Goal: Task Accomplishment & Management: Use online tool/utility

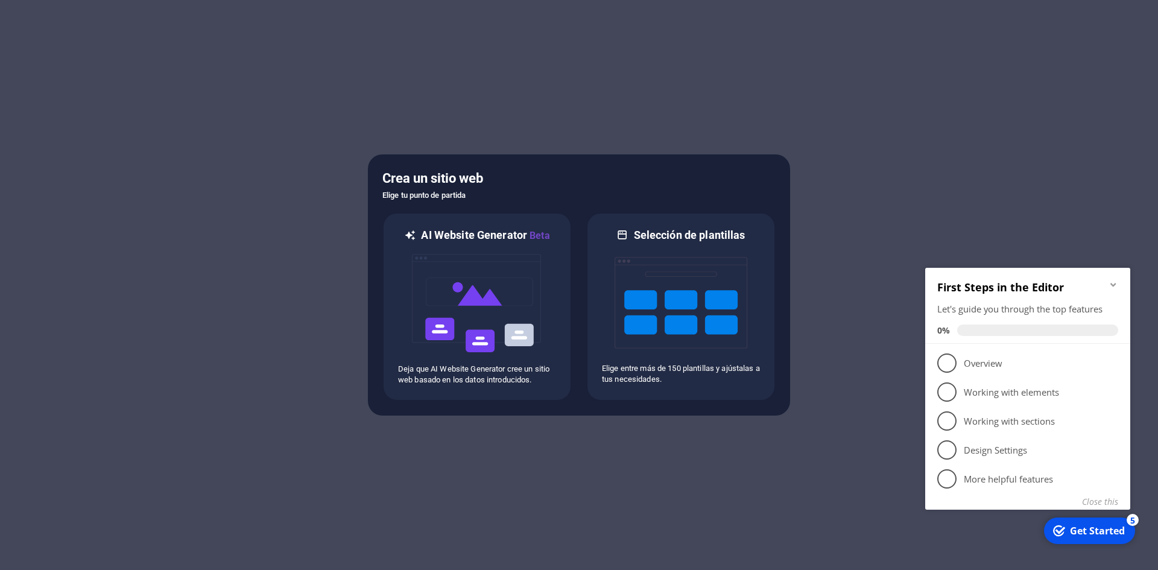
scroll to position [1992, 0]
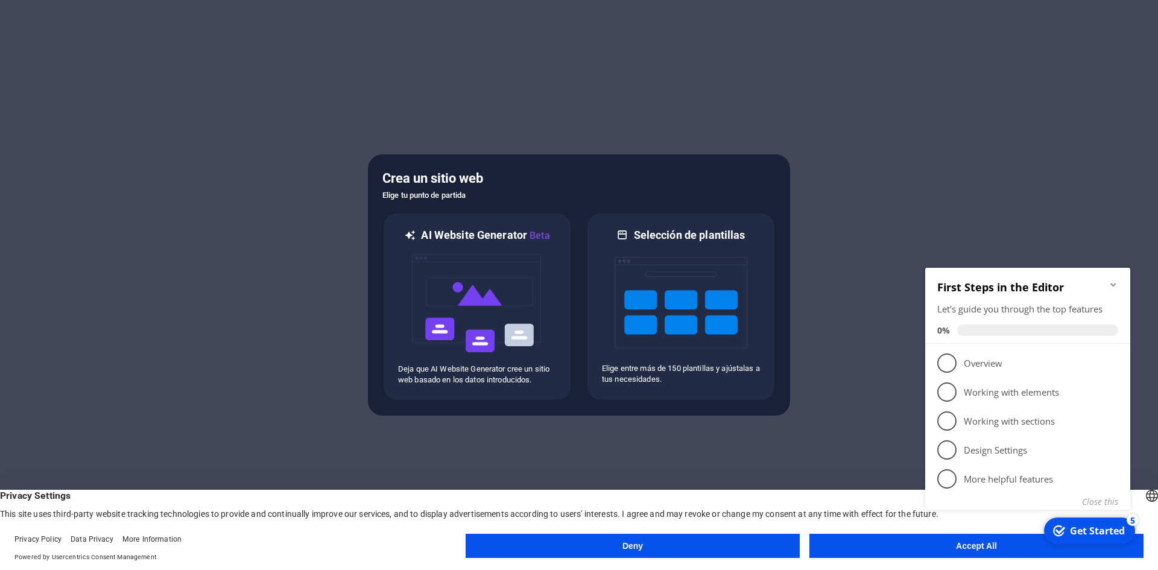
click at [911, 547] on button "Accept All" at bounding box center [976, 546] width 334 height 24
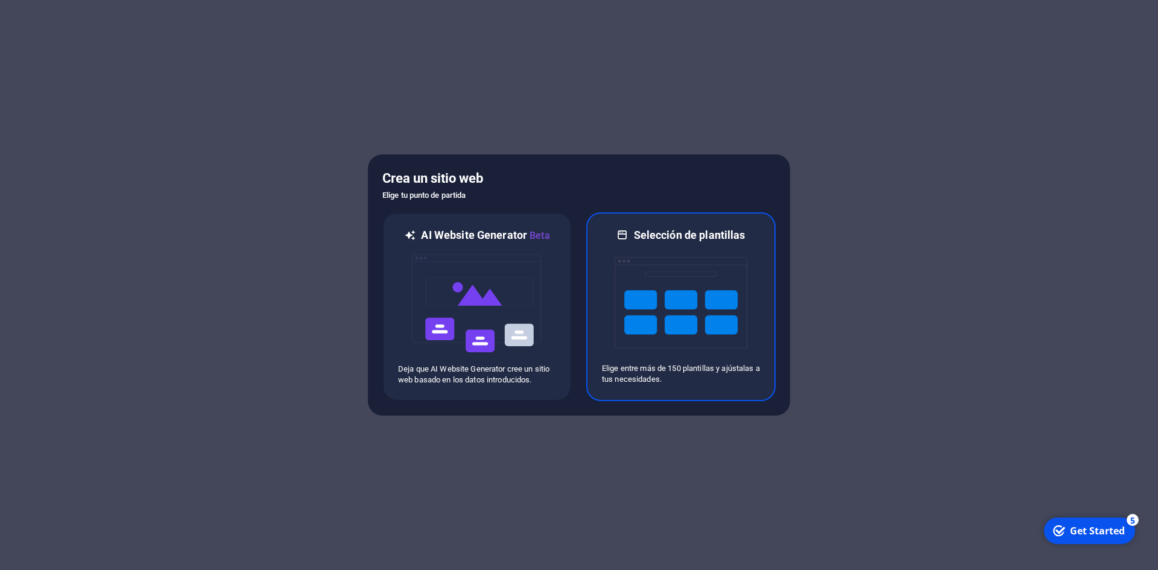
click at [671, 314] on img at bounding box center [681, 302] width 133 height 121
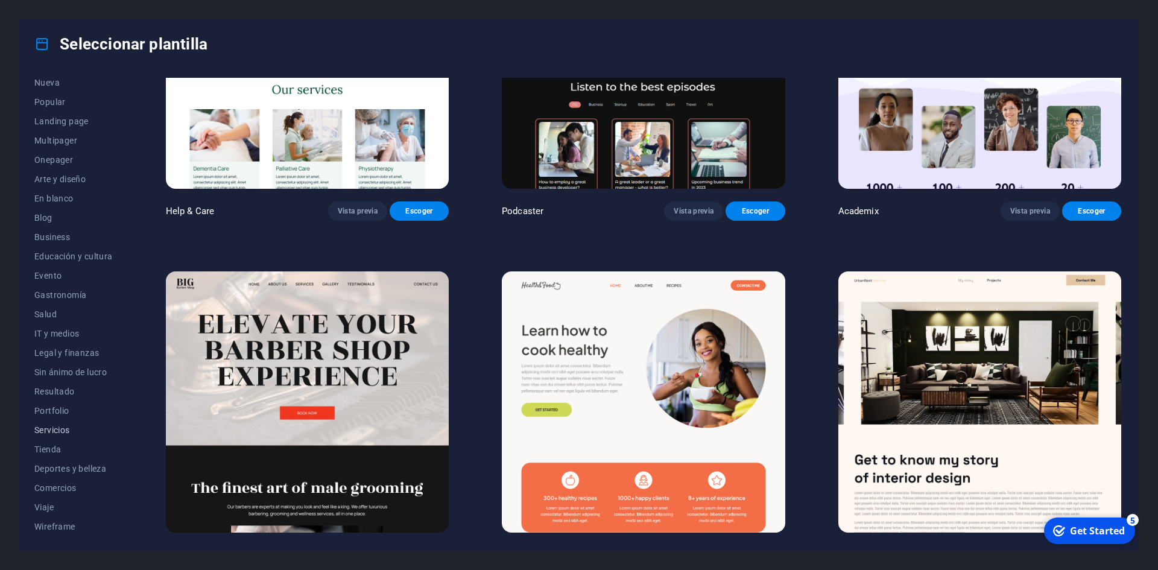
scroll to position [44, 0]
click at [65, 493] on button "Comercios" at bounding box center [73, 487] width 78 height 19
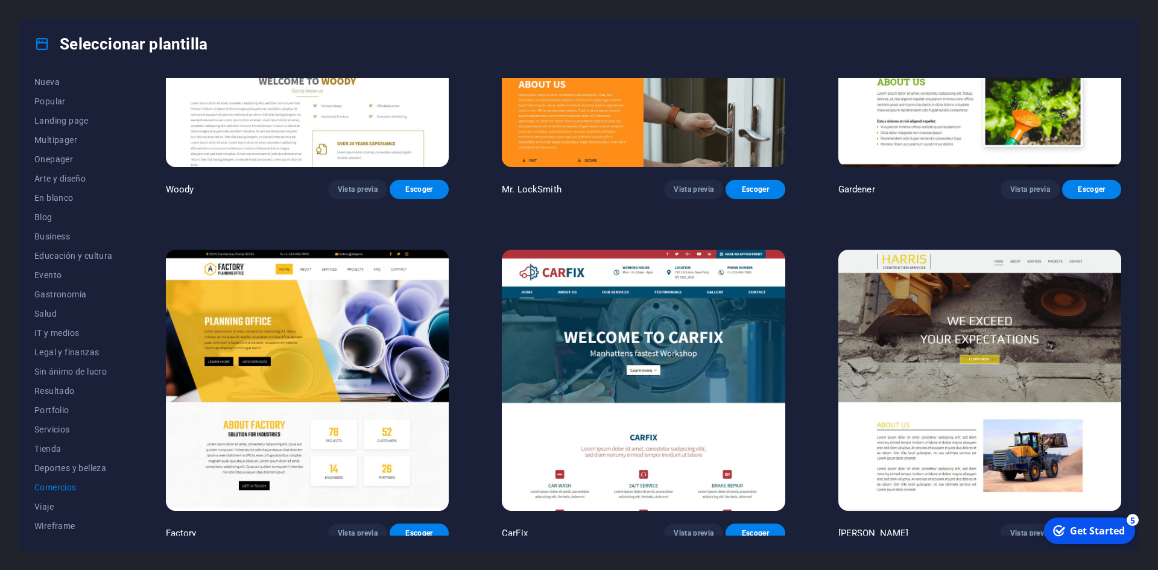
scroll to position [521, 0]
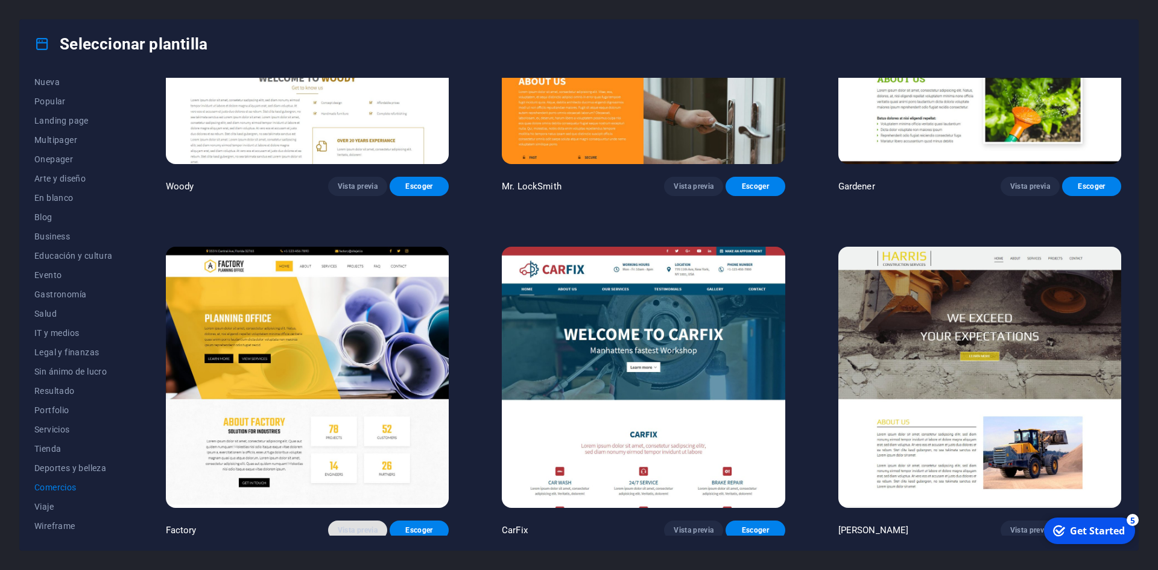
click at [354, 527] on span "Vista previa" at bounding box center [358, 530] width 40 height 10
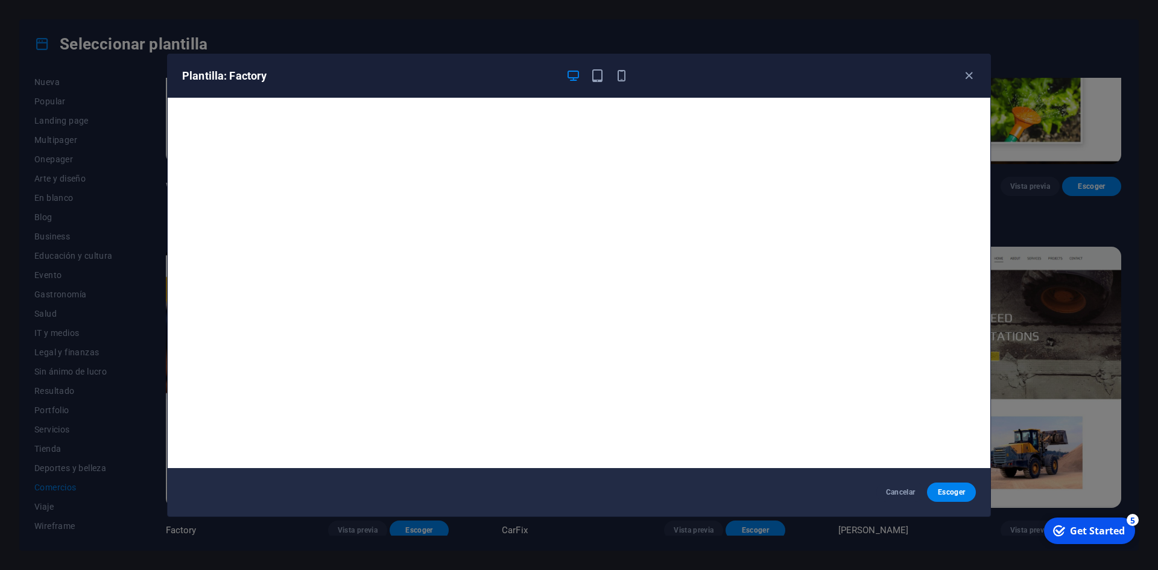
scroll to position [3, 0]
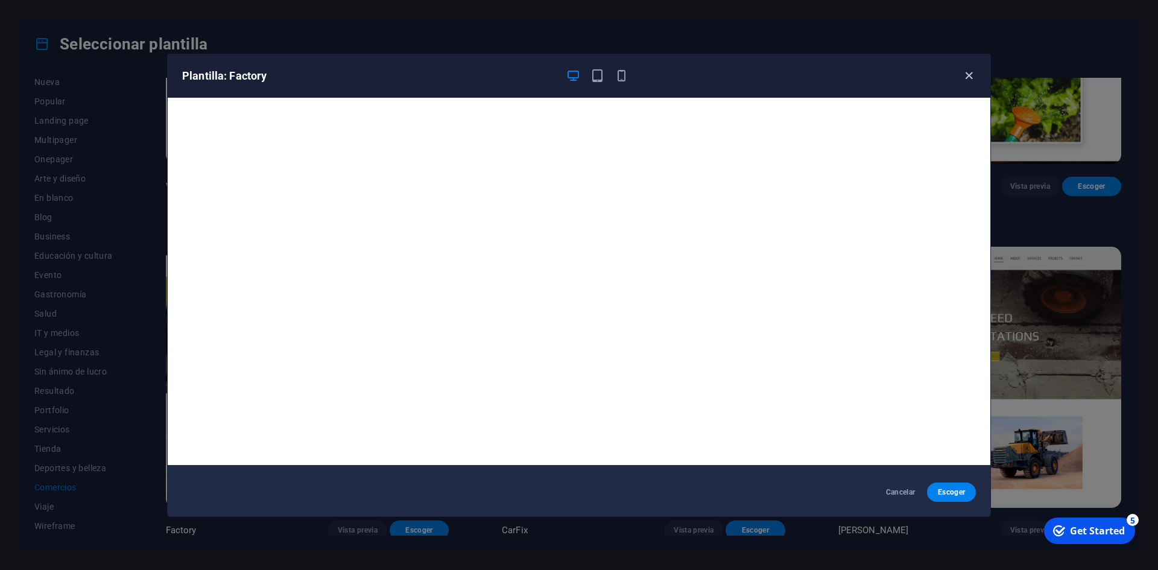
click at [969, 79] on icon "button" at bounding box center [969, 76] width 14 height 14
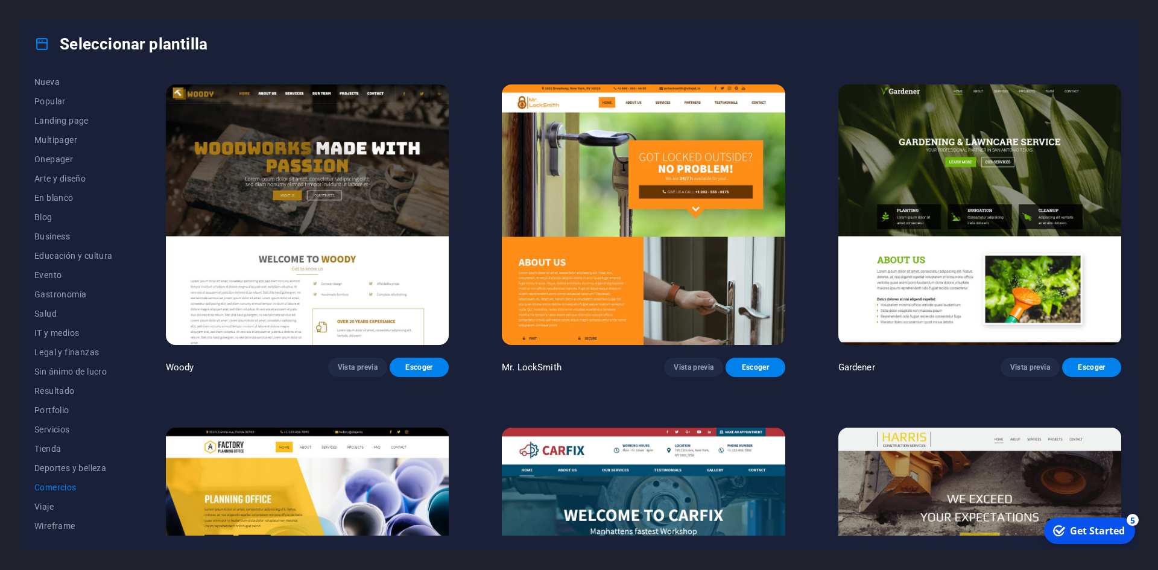
scroll to position [521, 0]
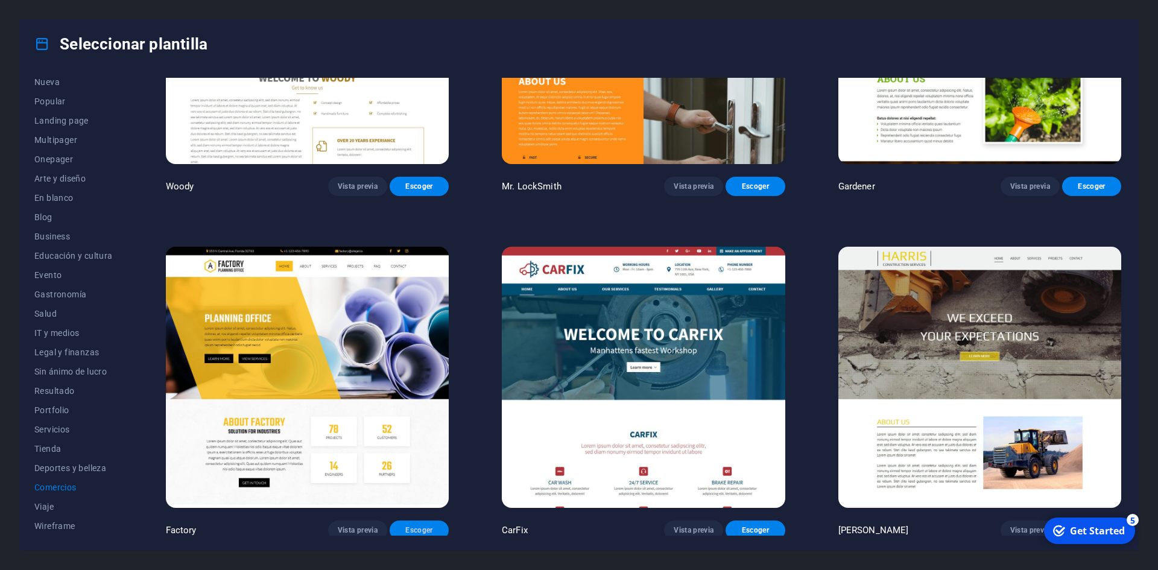
click at [429, 525] on span "Escoger" at bounding box center [419, 530] width 40 height 10
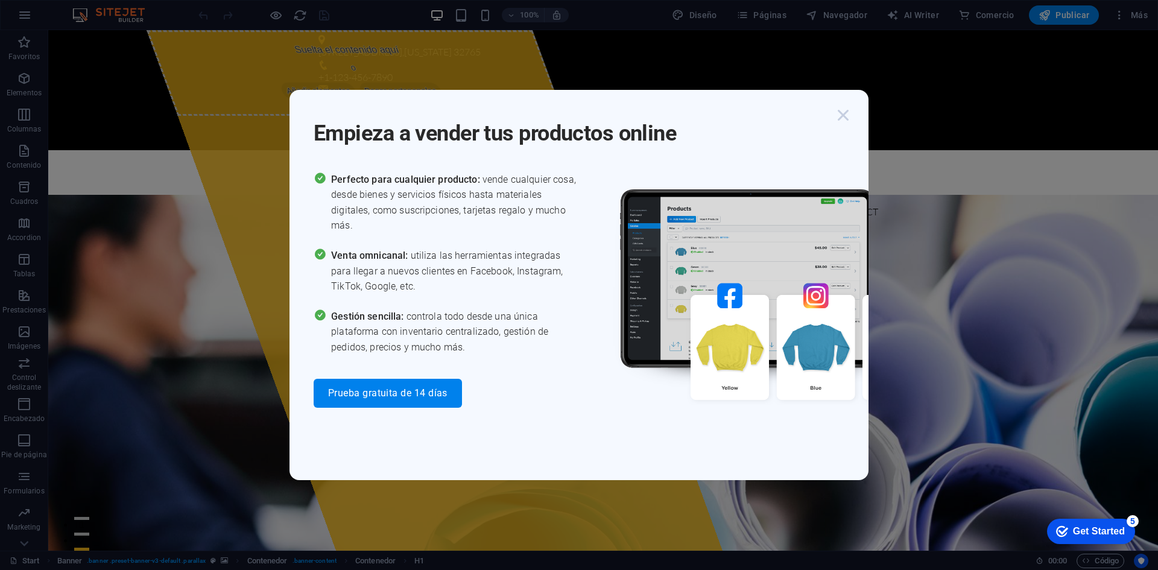
click at [837, 116] on icon "button" at bounding box center [843, 115] width 22 height 22
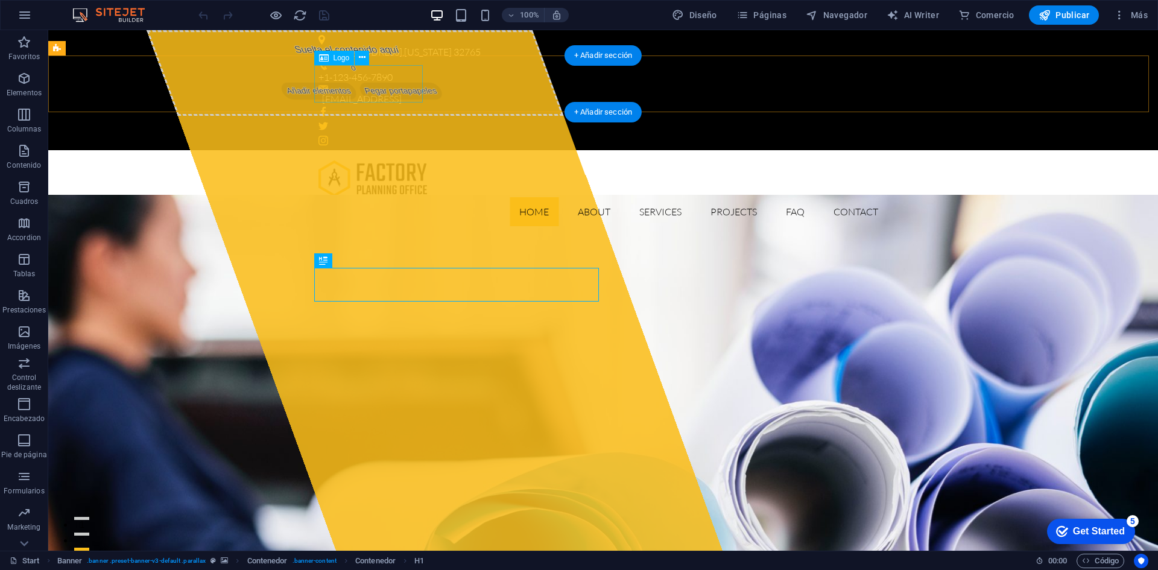
click at [376, 160] on div at bounding box center [602, 178] width 569 height 37
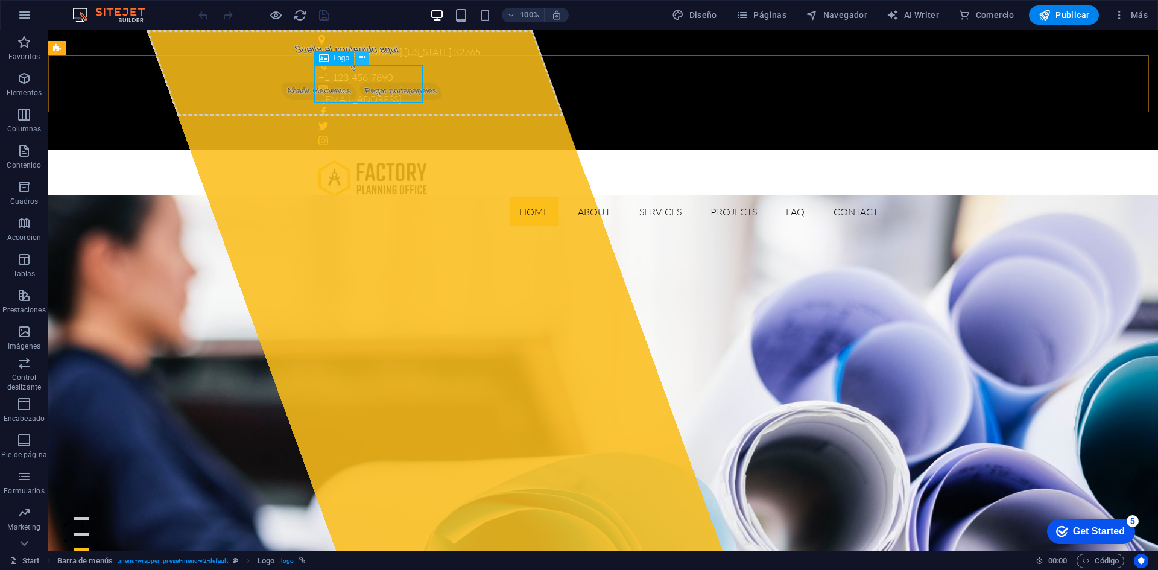
click at [364, 59] on icon at bounding box center [362, 57] width 7 height 13
click at [393, 160] on div at bounding box center [602, 178] width 569 height 37
click at [339, 60] on span "Logo" at bounding box center [342, 57] width 16 height 7
click at [384, 160] on div at bounding box center [602, 178] width 569 height 37
click at [364, 57] on icon at bounding box center [362, 57] width 7 height 13
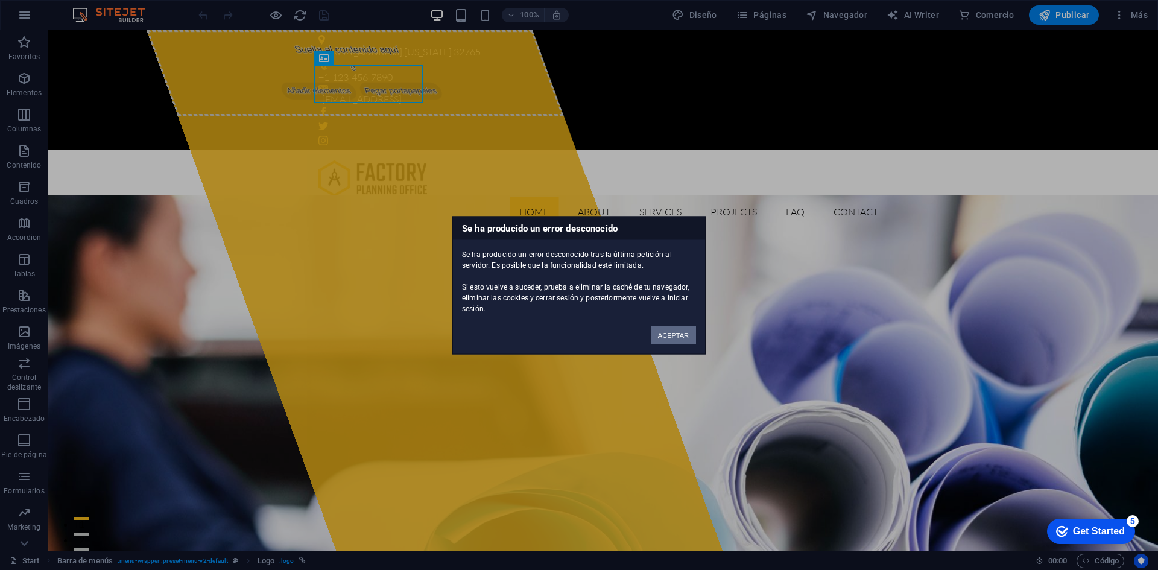
click at [671, 331] on button "ACEPTAR" at bounding box center [673, 335] width 45 height 18
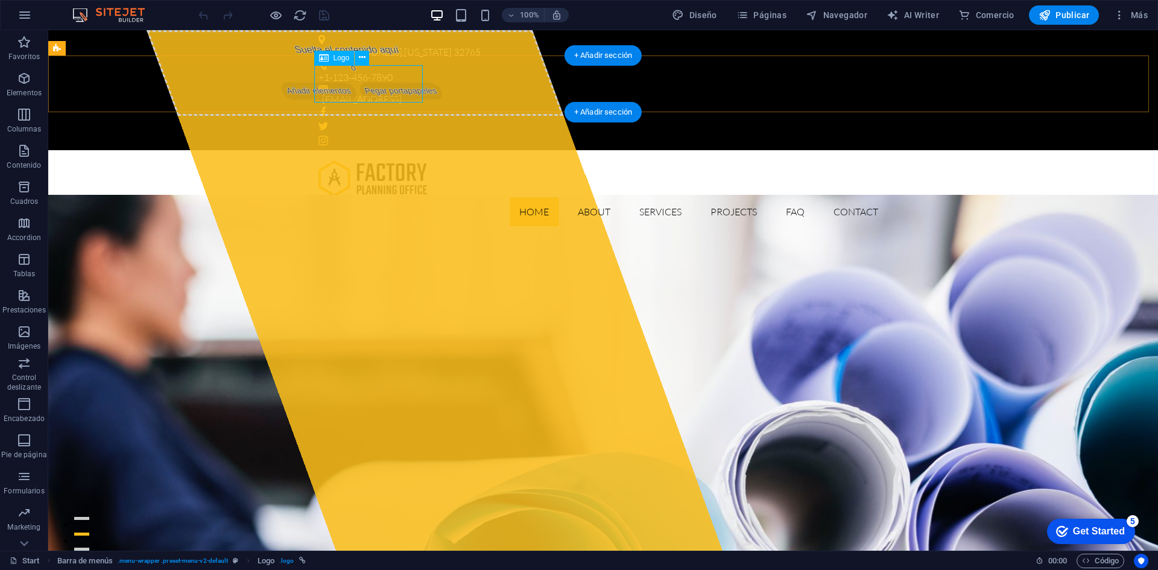
click at [400, 160] on div at bounding box center [602, 178] width 569 height 37
click at [363, 59] on icon at bounding box center [362, 57] width 7 height 13
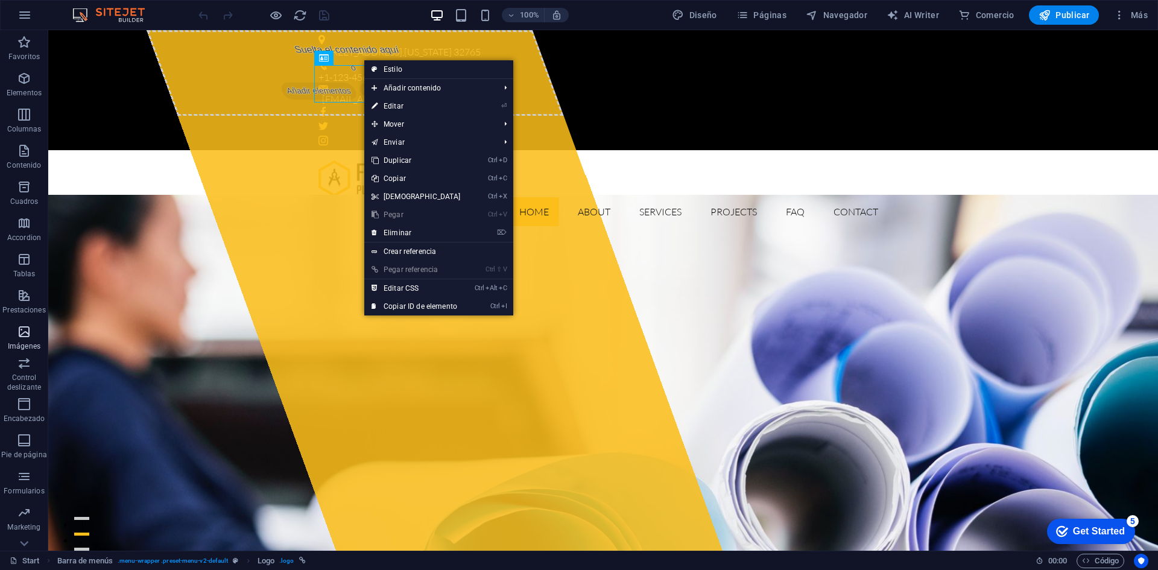
click at [30, 331] on icon "button" at bounding box center [24, 331] width 14 height 14
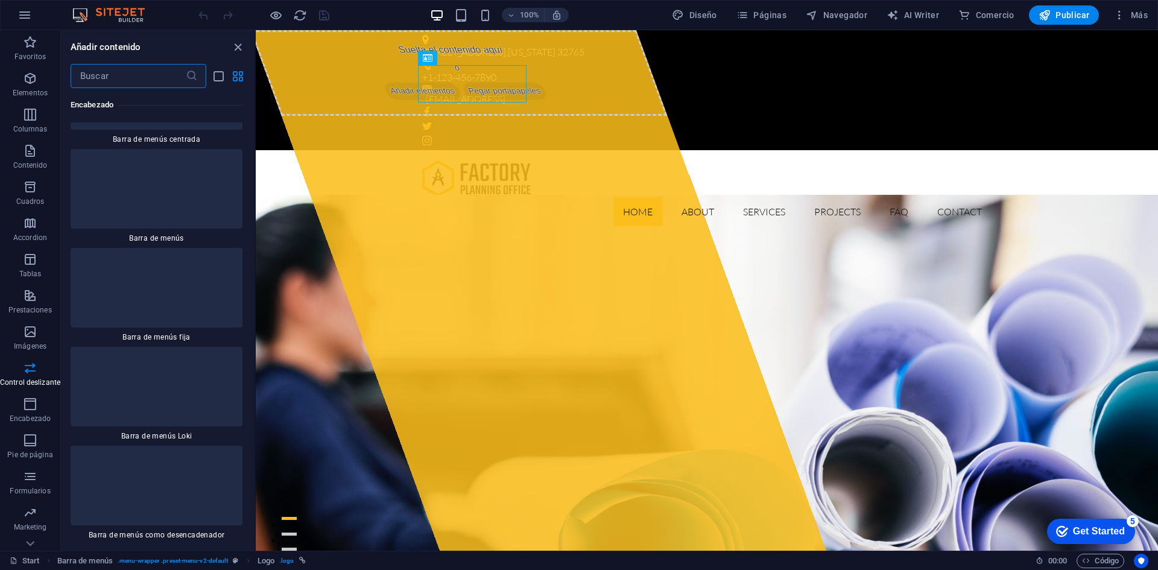
scroll to position [14278, 0]
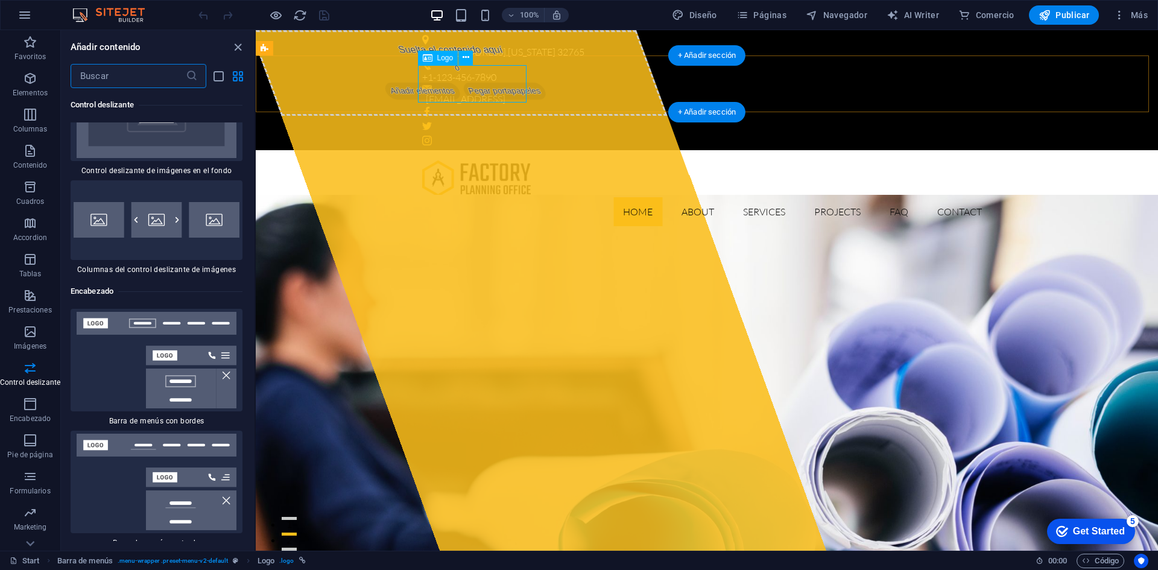
click at [481, 160] on div at bounding box center [706, 178] width 569 height 37
click at [434, 57] on div "Logo" at bounding box center [438, 58] width 40 height 14
click at [466, 59] on icon at bounding box center [466, 57] width 7 height 13
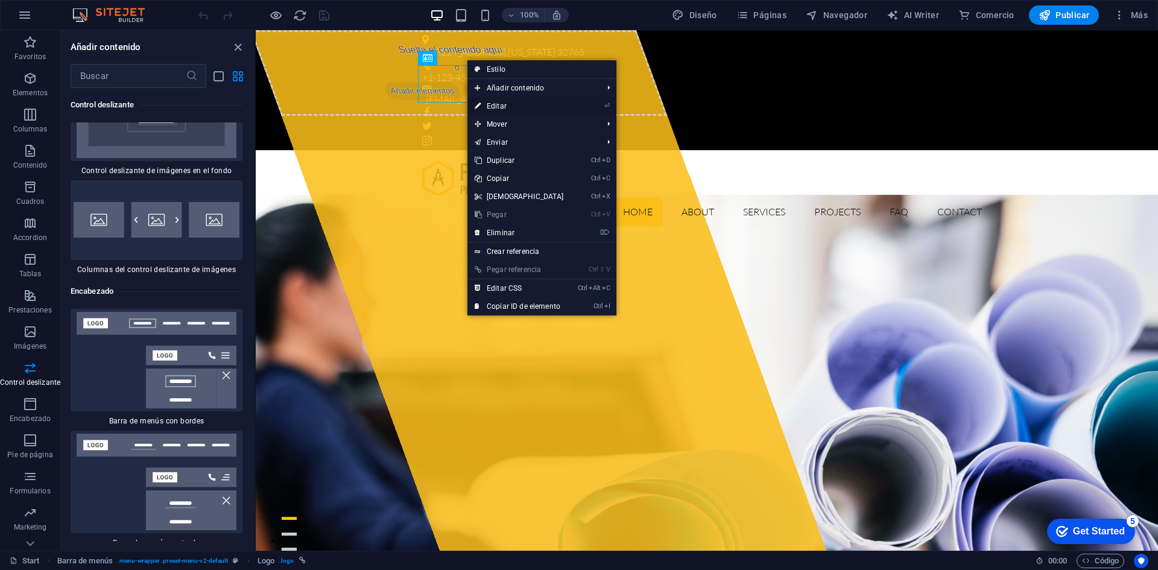
click at [489, 104] on link "⏎ Editar" at bounding box center [519, 106] width 104 height 18
select select "px"
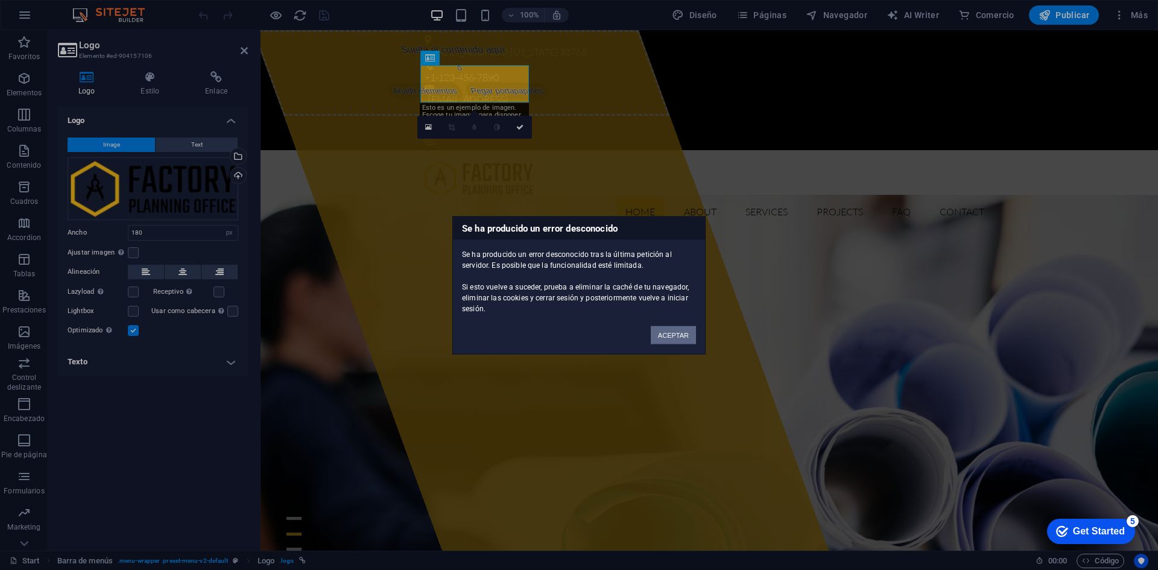
click at [681, 340] on button "ACEPTAR" at bounding box center [673, 335] width 45 height 18
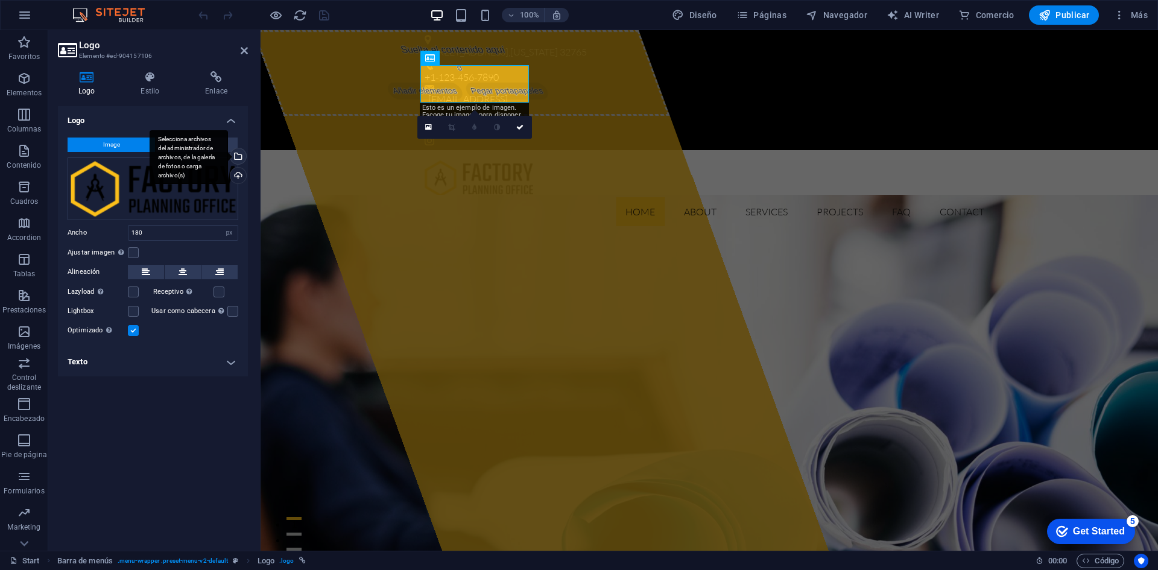
click at [237, 158] on div "Selecciona archivos del administrador de archivos, de la galería de fotos o car…" at bounding box center [237, 157] width 18 height 18
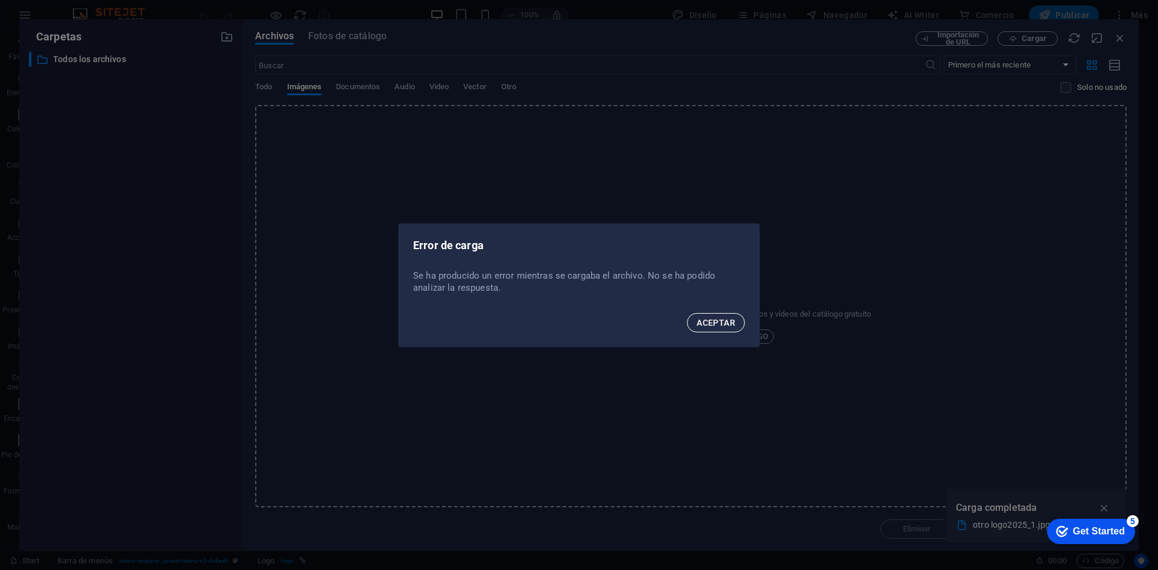
click at [726, 325] on span "ACEPTAR" at bounding box center [716, 323] width 39 height 10
click at [721, 325] on span "ACEPTAR" at bounding box center [716, 323] width 39 height 10
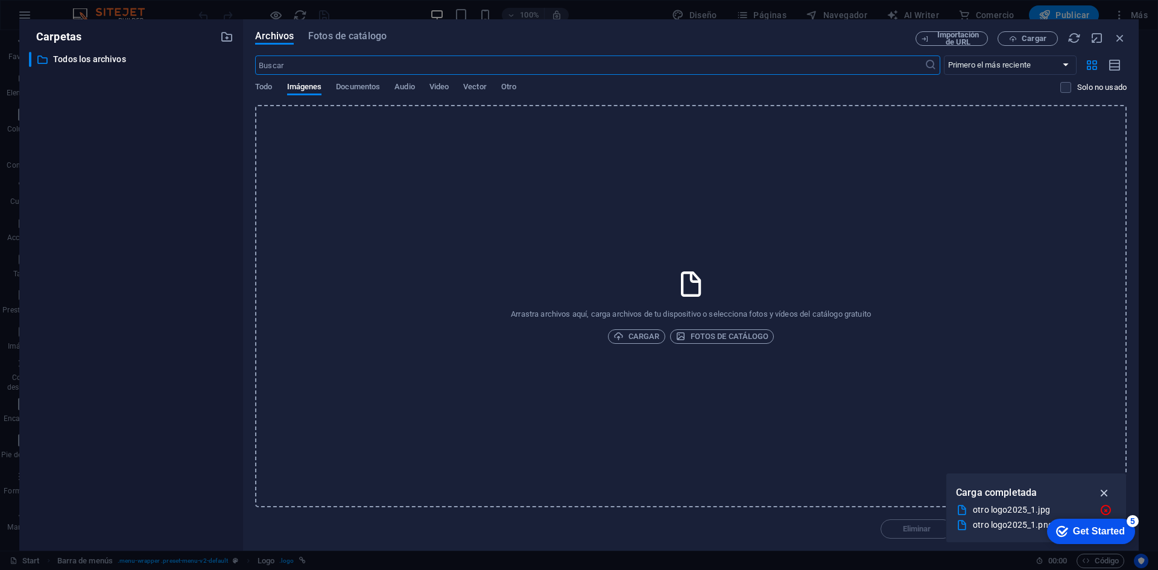
click at [1109, 493] on icon "button" at bounding box center [1105, 492] width 14 height 13
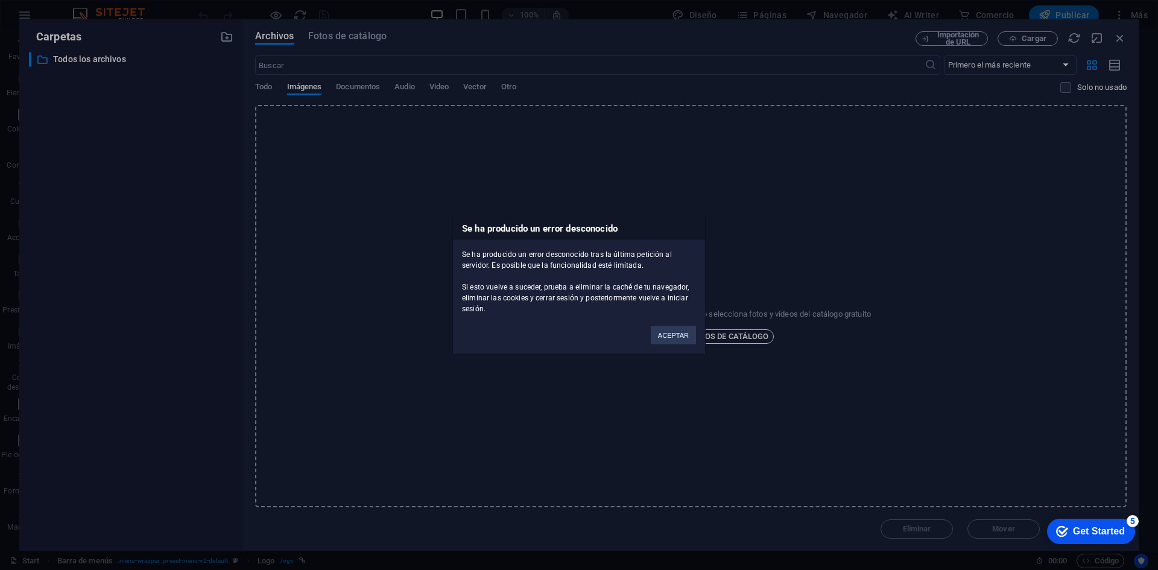
click at [680, 334] on button "ACEPTAR" at bounding box center [673, 335] width 45 height 18
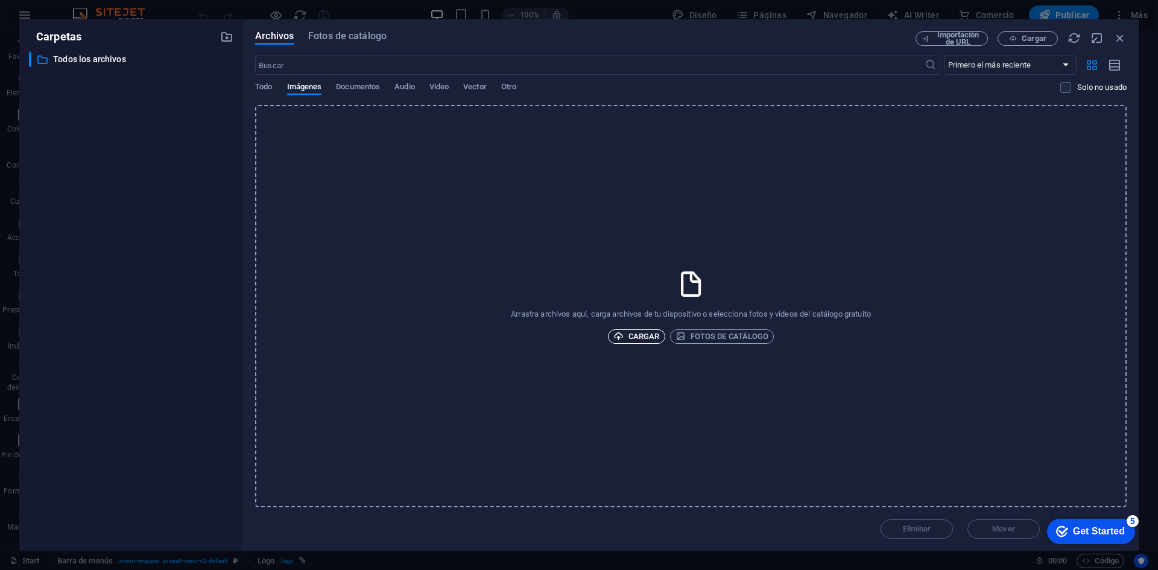
click at [647, 335] on span "Cargar" at bounding box center [636, 336] width 46 height 14
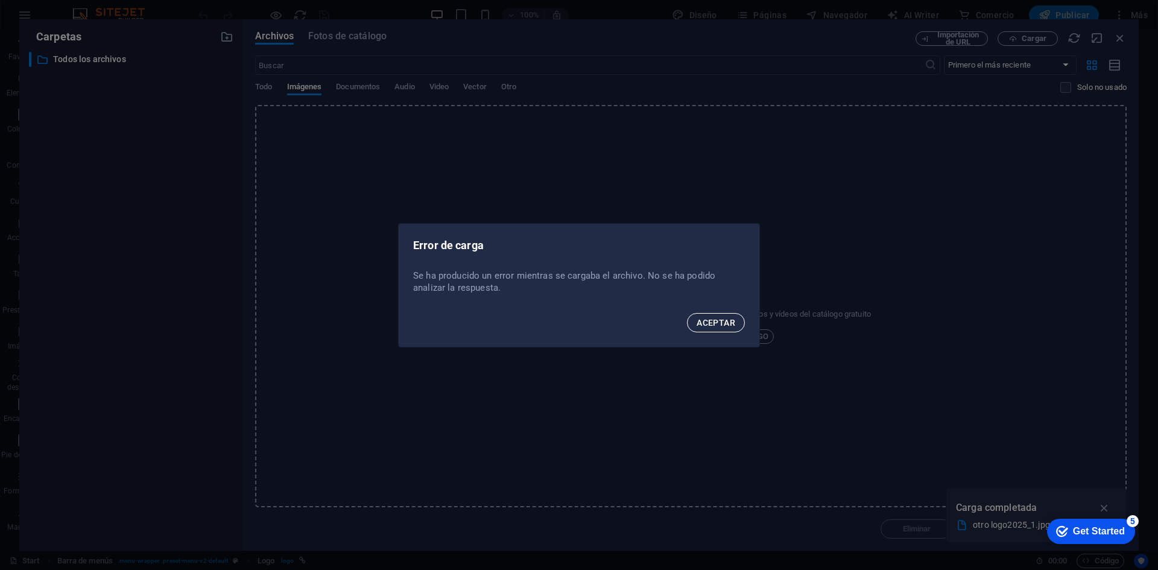
click at [716, 318] on span "ACEPTAR" at bounding box center [716, 323] width 39 height 10
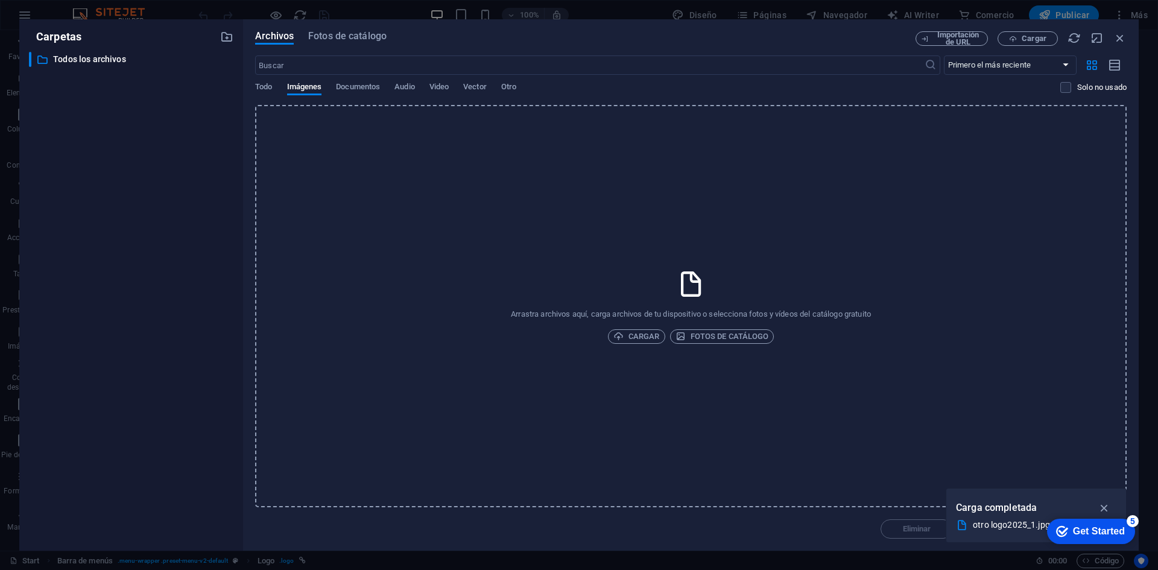
drag, startPoint x: 989, startPoint y: 522, endPoint x: 735, endPoint y: 490, distance: 256.6
click at [989, 522] on div "otro logo2025_1.jpg" at bounding box center [1031, 525] width 117 height 14
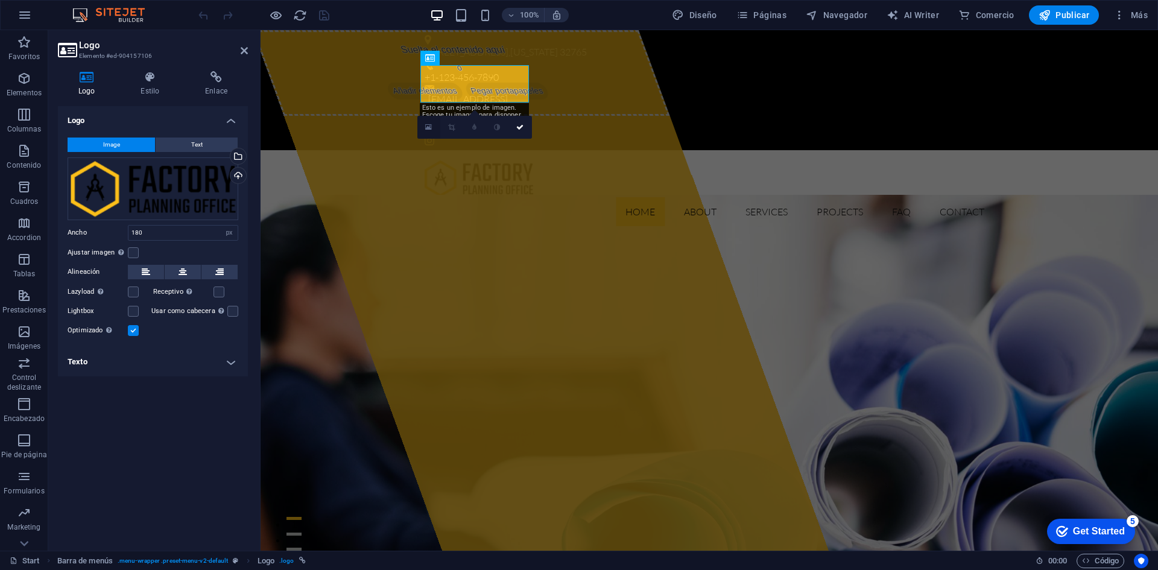
click at [428, 130] on icon at bounding box center [428, 127] width 7 height 8
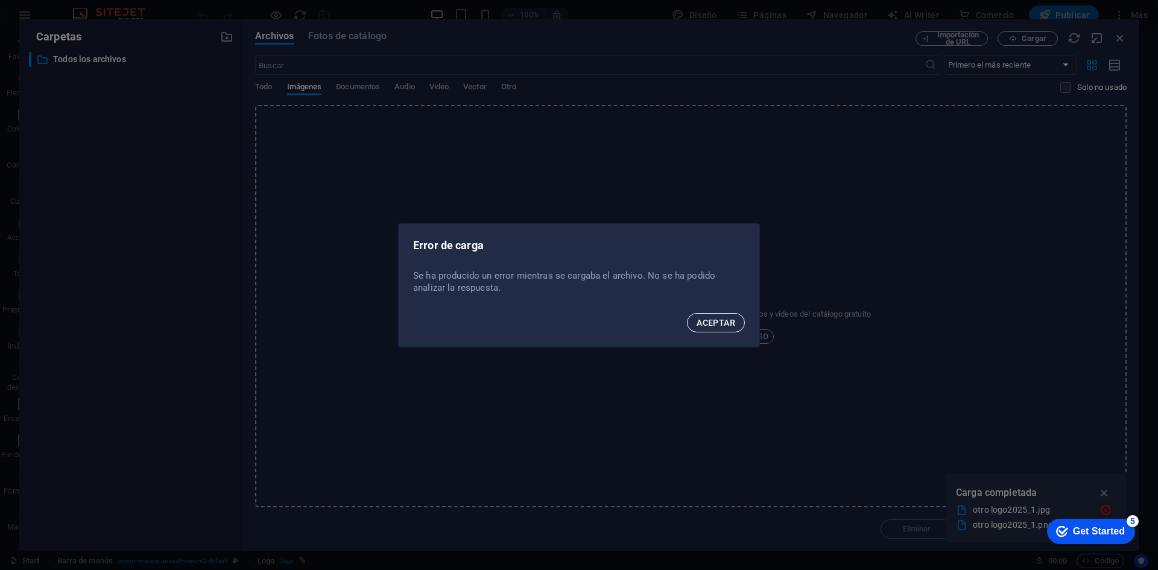
click at [724, 324] on span "ACEPTAR" at bounding box center [716, 323] width 39 height 10
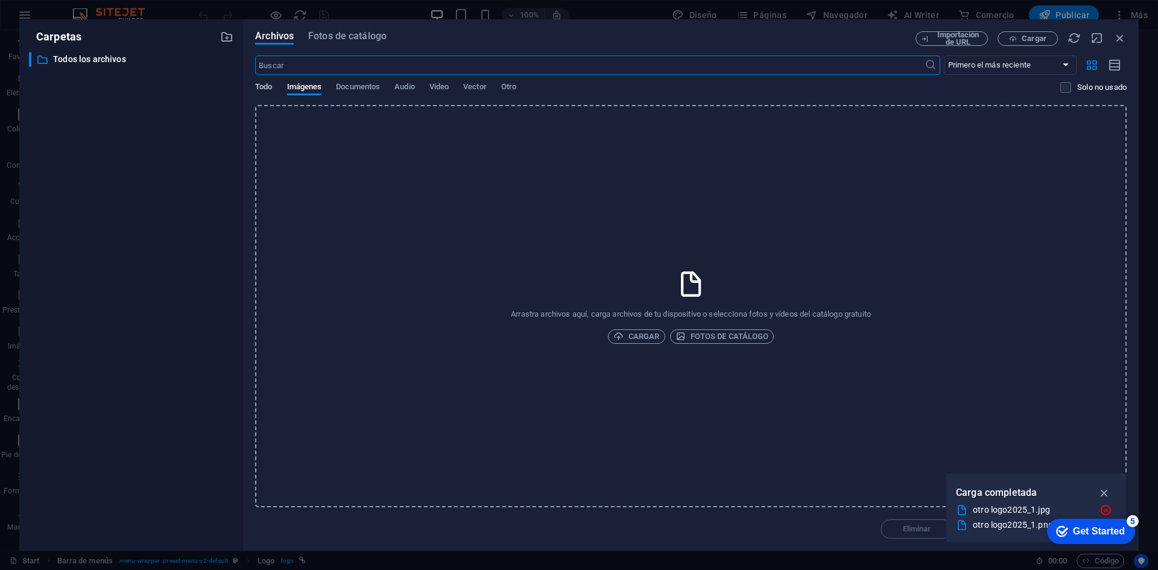
click at [268, 86] on span "Todo" at bounding box center [263, 88] width 17 height 17
click at [1124, 40] on icon "button" at bounding box center [1119, 37] width 13 height 13
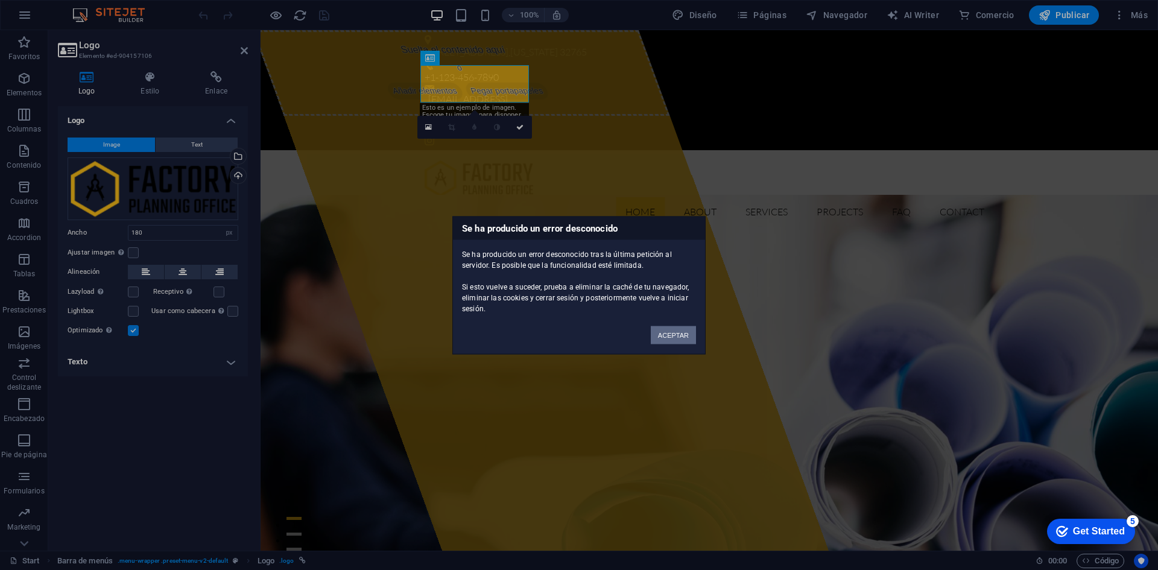
click at [677, 341] on button "ACEPTAR" at bounding box center [673, 335] width 45 height 18
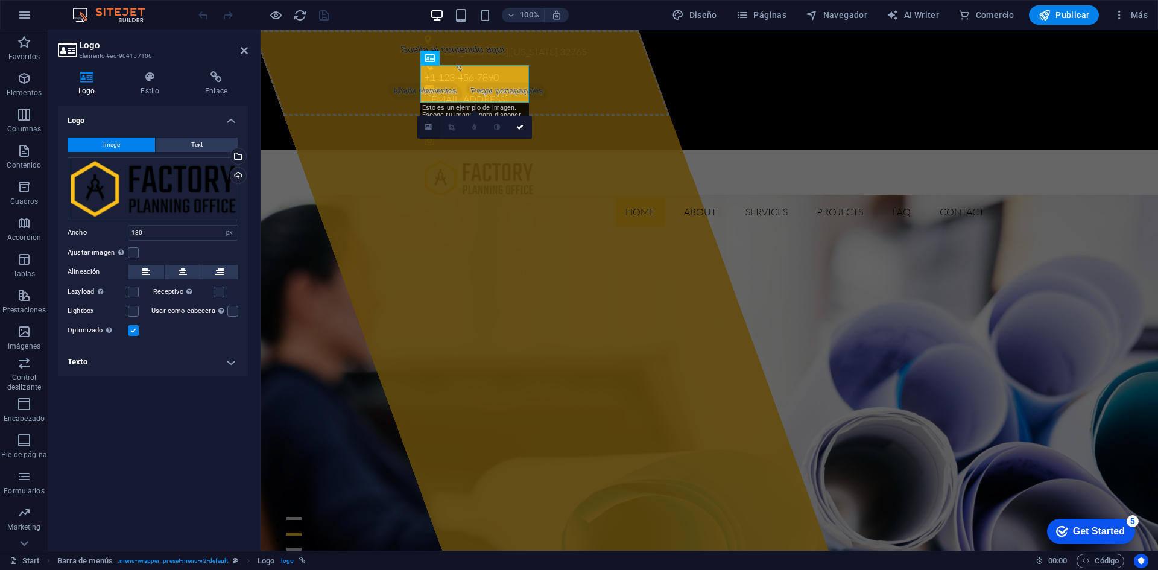
click at [428, 130] on icon at bounding box center [428, 127] width 7 height 8
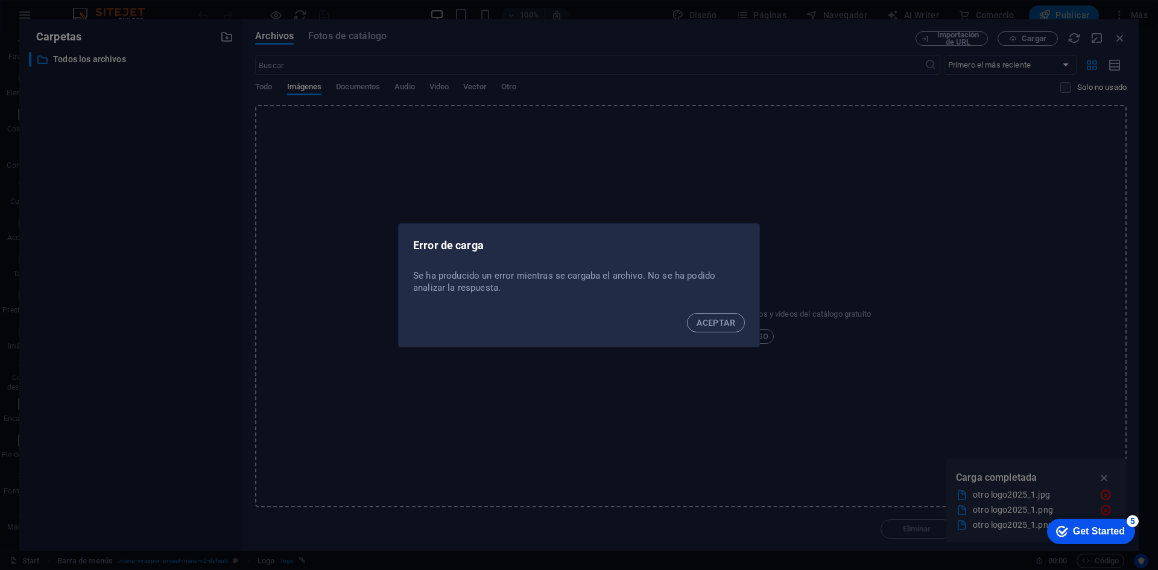
drag, startPoint x: 712, startPoint y: 318, endPoint x: 747, endPoint y: 341, distance: 41.0
click at [713, 322] on span "ACEPTAR" at bounding box center [716, 323] width 39 height 10
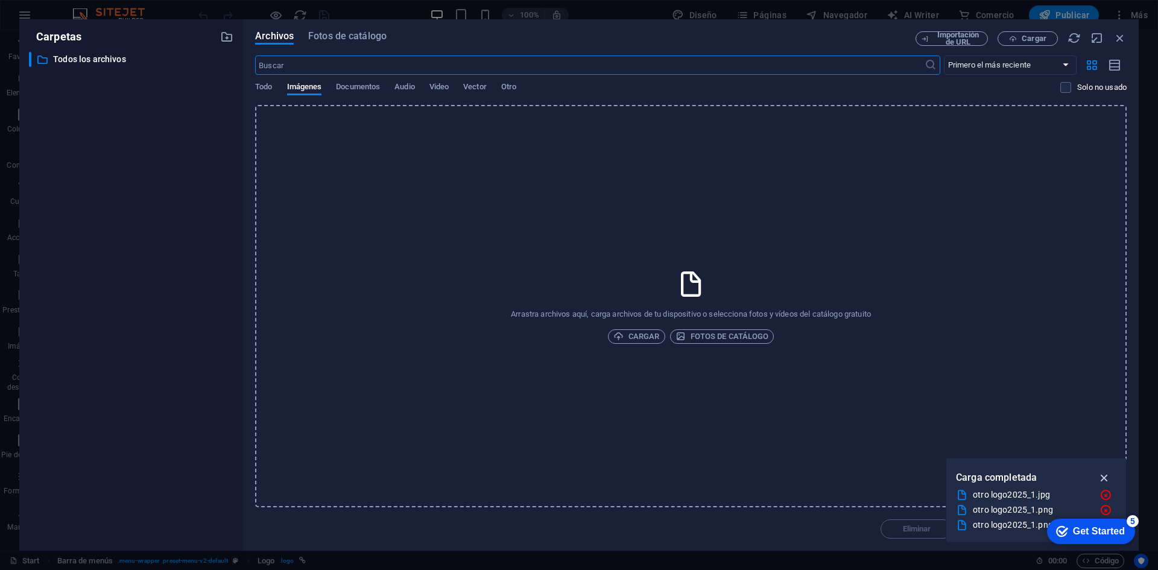
click at [1104, 478] on icon "button" at bounding box center [1105, 477] width 14 height 13
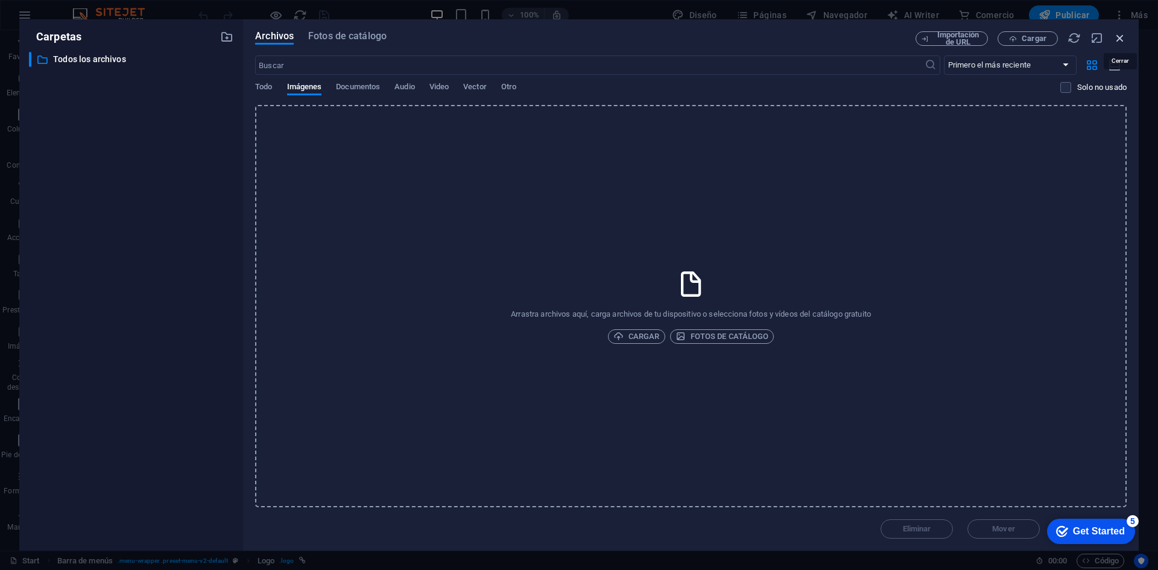
click at [1117, 40] on icon "button" at bounding box center [1119, 37] width 13 height 13
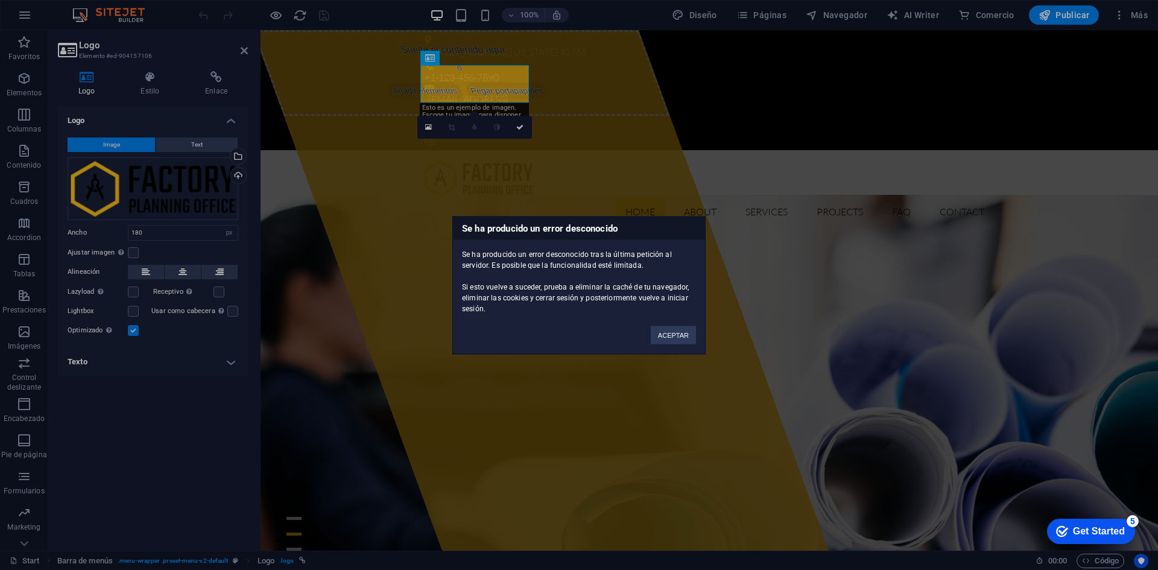
click at [25, 13] on div "Se ha producido un error desconocido Se ha producido un error desconocido tras …" at bounding box center [579, 285] width 1158 height 570
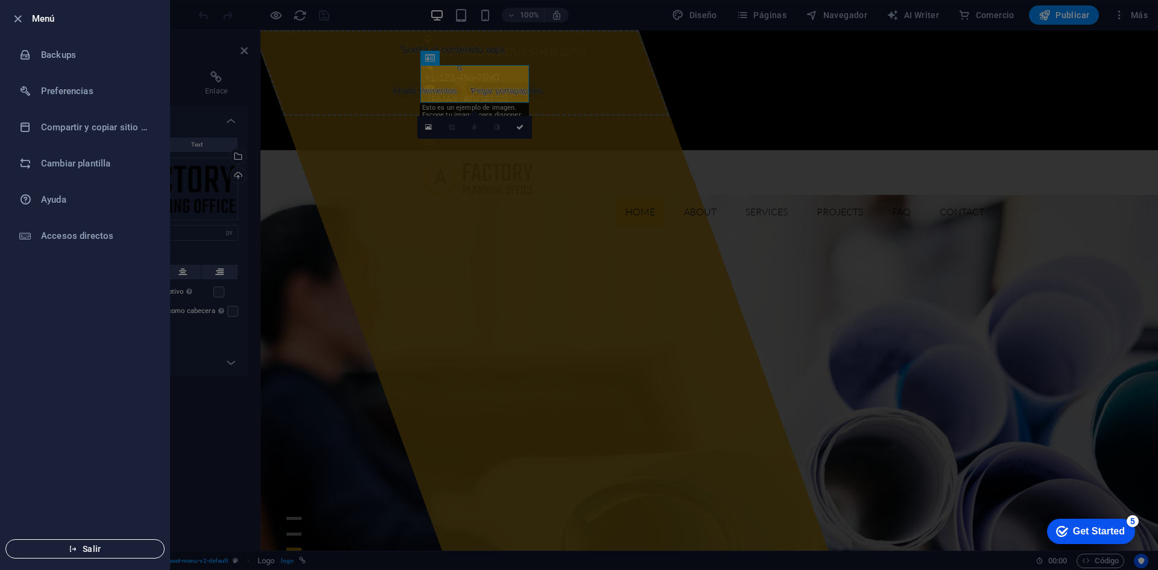
click at [96, 551] on span "Salir" at bounding box center [85, 549] width 139 height 10
